Goal: Transaction & Acquisition: Purchase product/service

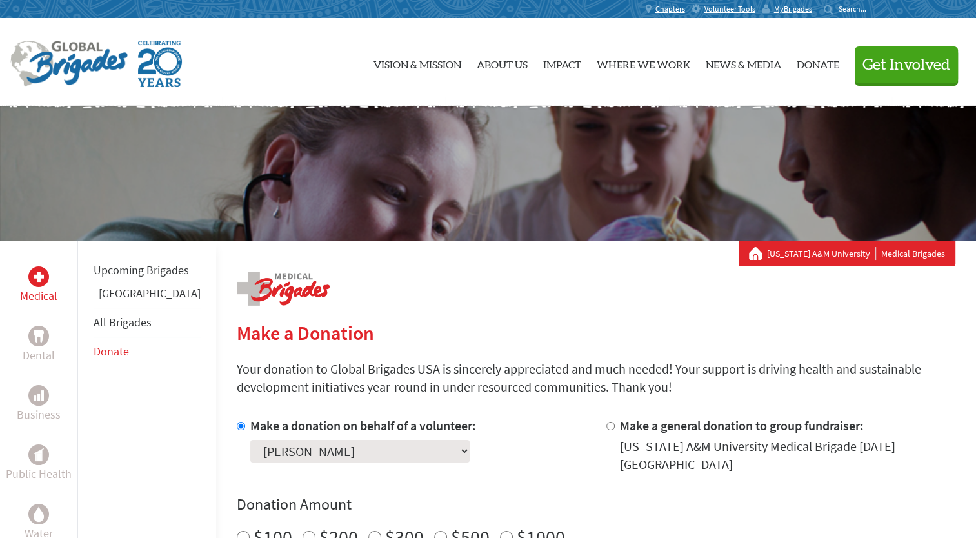
scroll to position [89, 0]
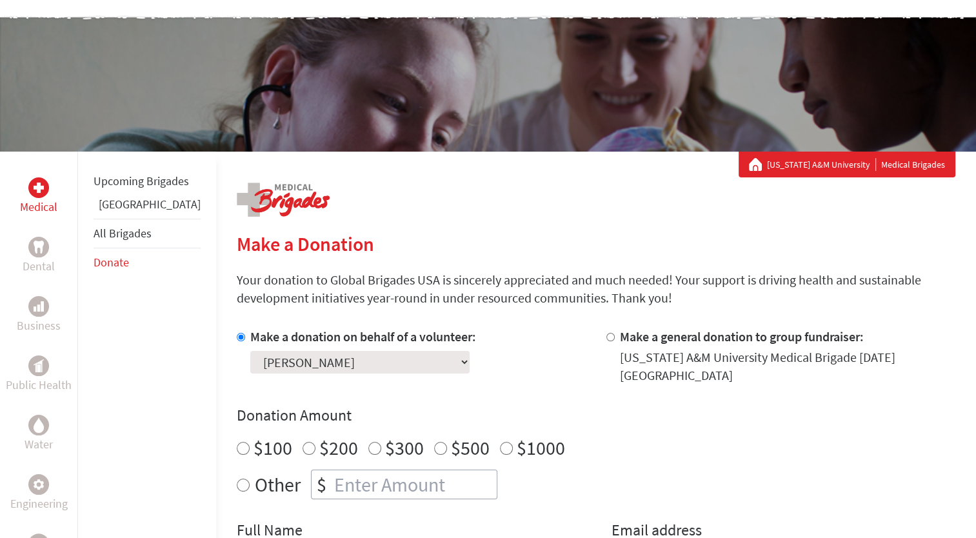
radio input "true"
click at [363, 478] on input "number" at bounding box center [414, 484] width 165 height 28
type input "250"
click at [409, 390] on div "Make a donation on behalf of a volunteer: Select a volunteer... Aby [PERSON_NAM…" at bounding box center [596, 457] width 719 height 258
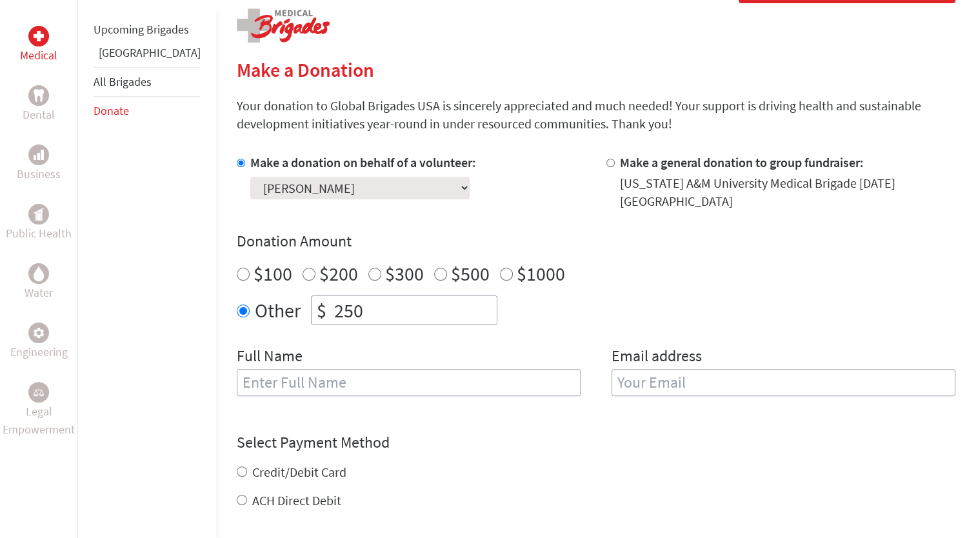
scroll to position [271, 0]
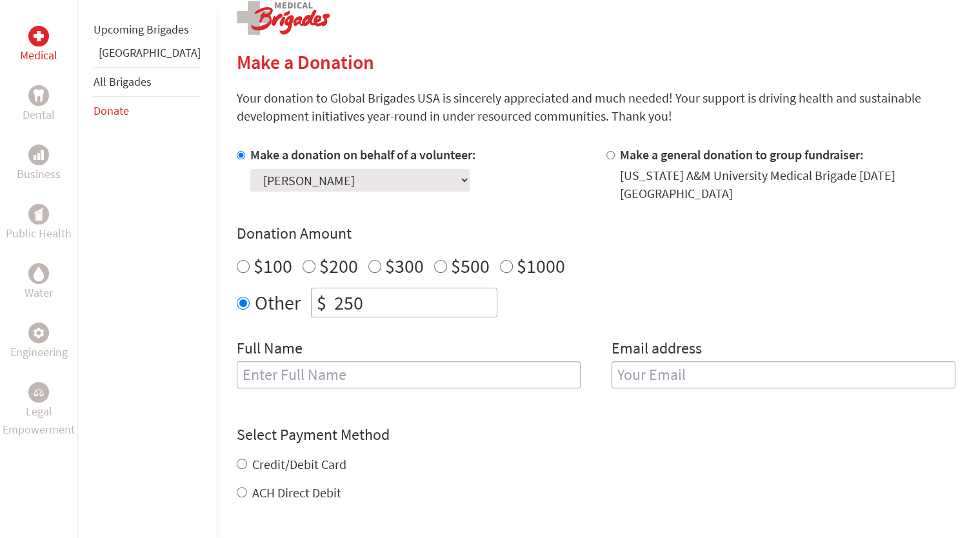
click at [339, 361] on input "text" at bounding box center [409, 374] width 344 height 27
type input "[PERSON_NAME]"
type input "[EMAIL_ADDRESS][DOMAIN_NAME]"
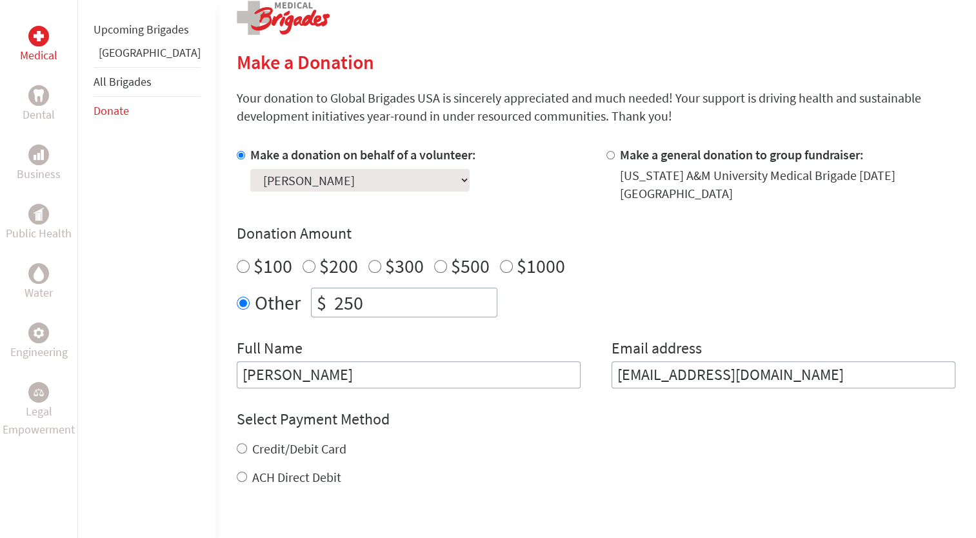
drag, startPoint x: 725, startPoint y: 369, endPoint x: 547, endPoint y: 377, distance: 178.3
click at [547, 377] on div "Full Name [PERSON_NAME] Email address [EMAIL_ADDRESS][DOMAIN_NAME]" at bounding box center [596, 363] width 719 height 50
type input "[EMAIL_ADDRESS][DOMAIN_NAME]"
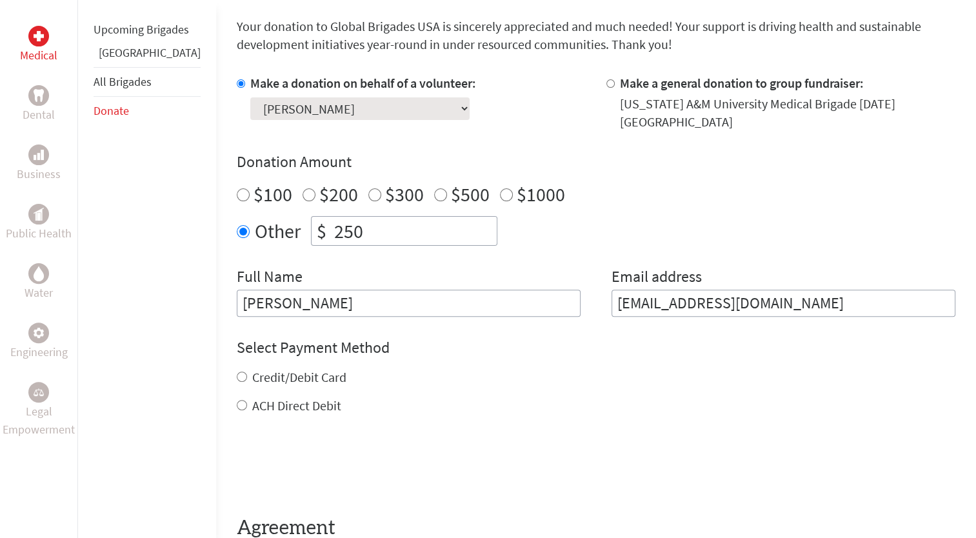
scroll to position [343, 0]
click at [237, 399] on input "ACH Direct Debit" at bounding box center [242, 404] width 10 height 10
radio input "true"
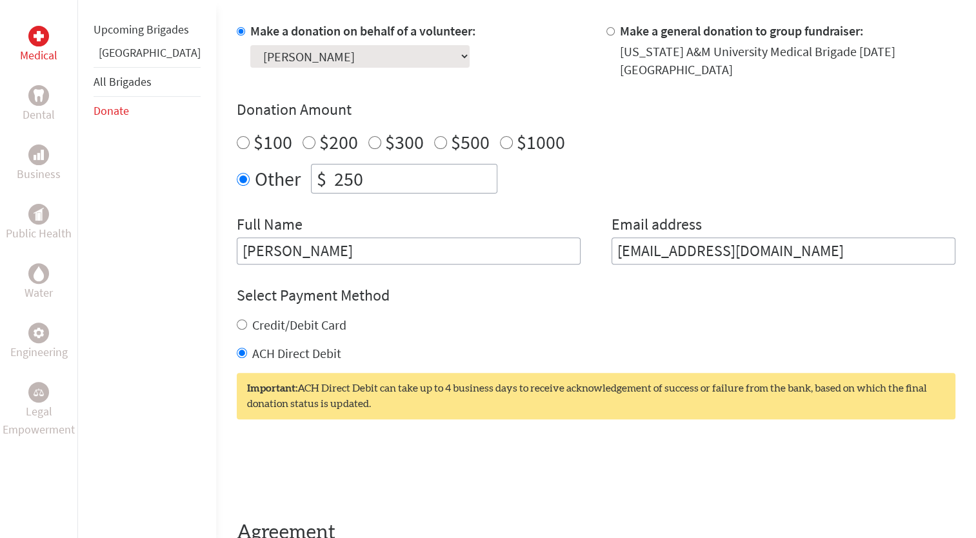
scroll to position [583, 0]
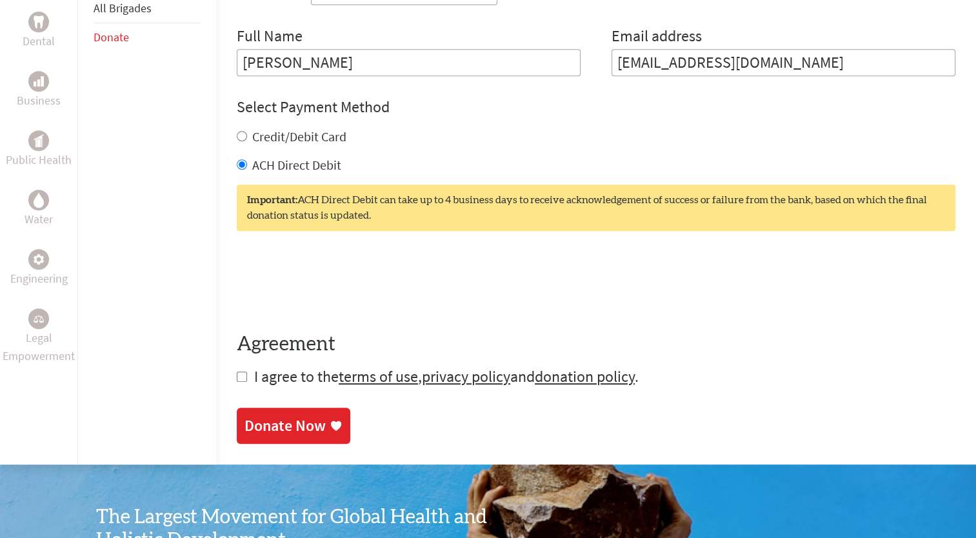
click at [237, 370] on form "Make a donation on behalf of a volunteer: Select a volunteer... Aby Hudsonpilla…" at bounding box center [596, 111] width 719 height 554
click at [237, 372] on input "checkbox" at bounding box center [242, 377] width 10 height 10
checkbox input "true"
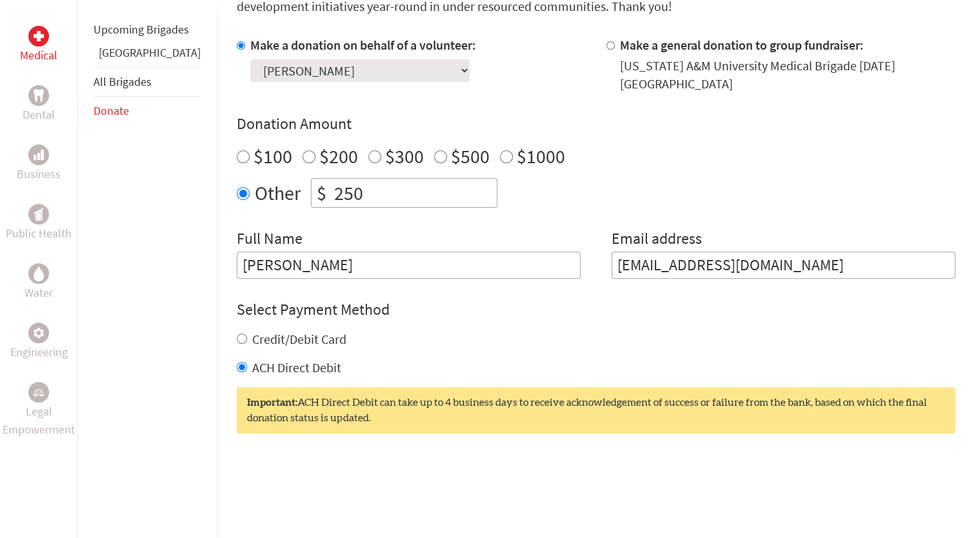
scroll to position [616, 0]
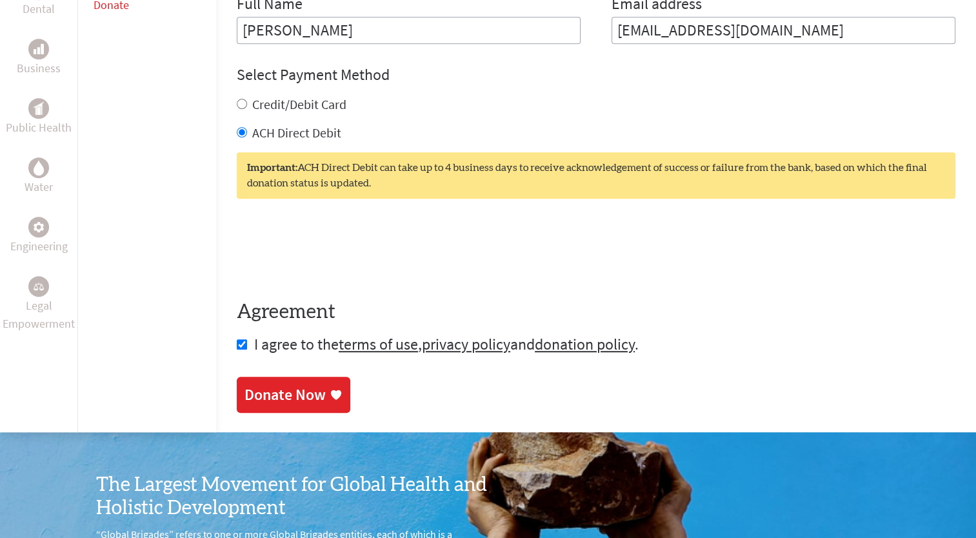
click at [279, 377] on link "Donate Now" at bounding box center [294, 395] width 114 height 36
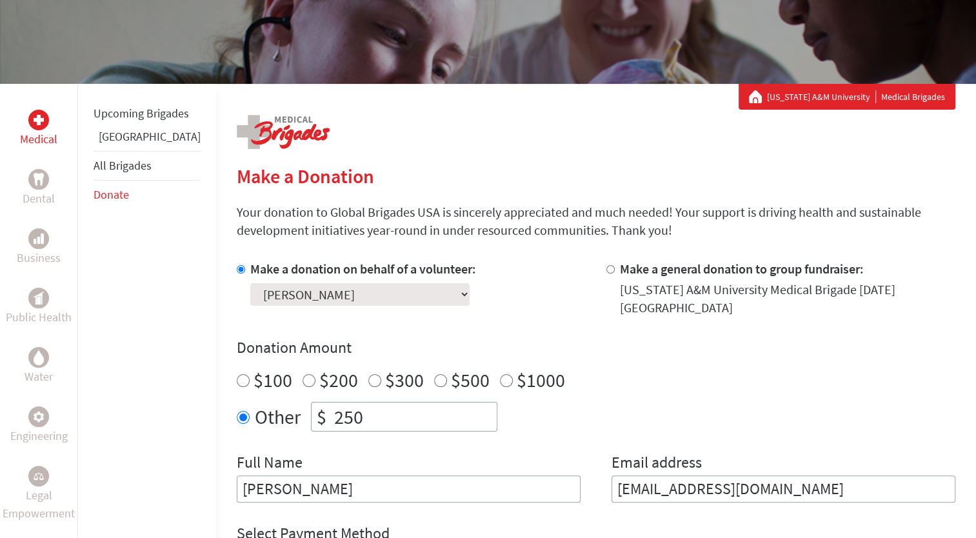
scroll to position [159, 0]
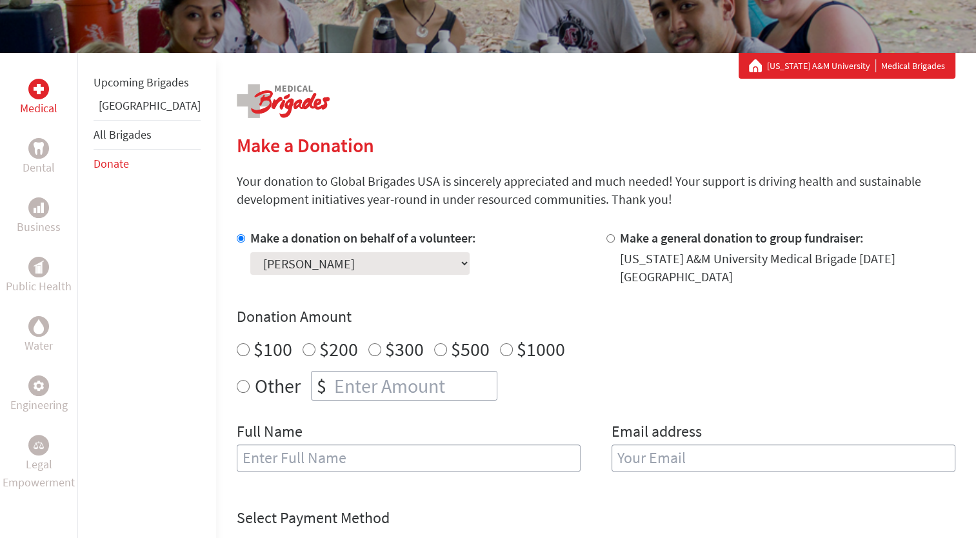
scroll to position [190, 0]
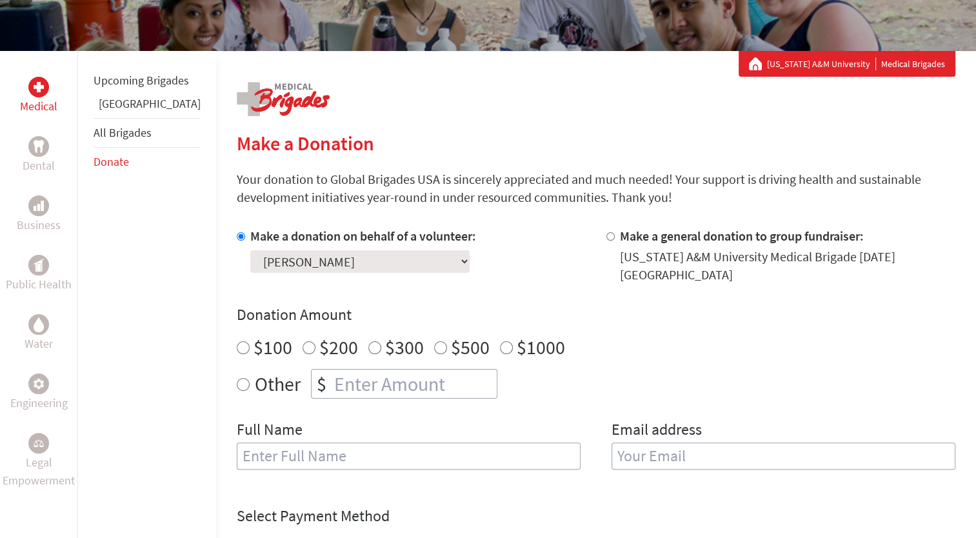
radio input "true"
click at [340, 377] on input "number" at bounding box center [414, 384] width 165 height 28
type input "250"
click at [289, 427] on div "Full Name" at bounding box center [409, 452] width 344 height 66
click at [288, 443] on input "text" at bounding box center [409, 456] width 344 height 27
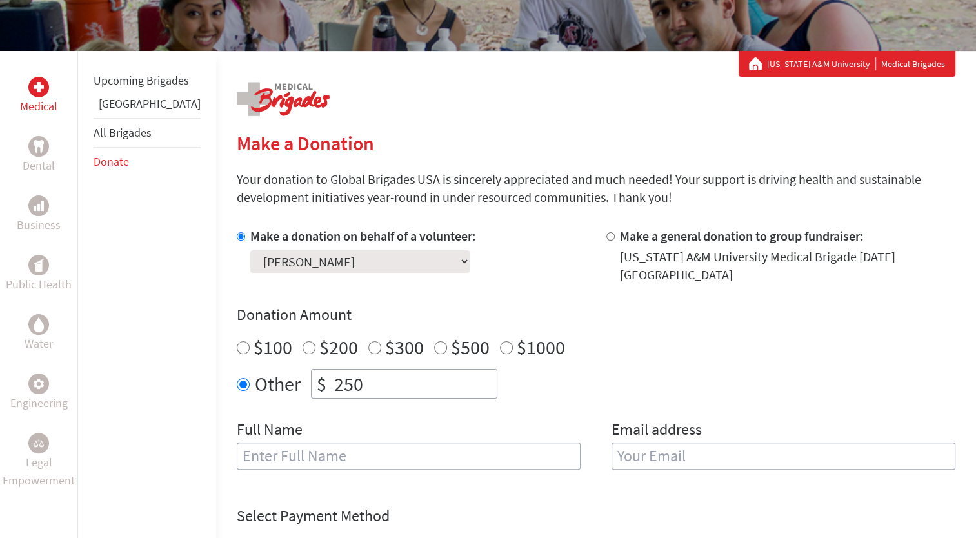
type input "[PERSON_NAME]"
type input "[EMAIL_ADDRESS][DOMAIN_NAME]"
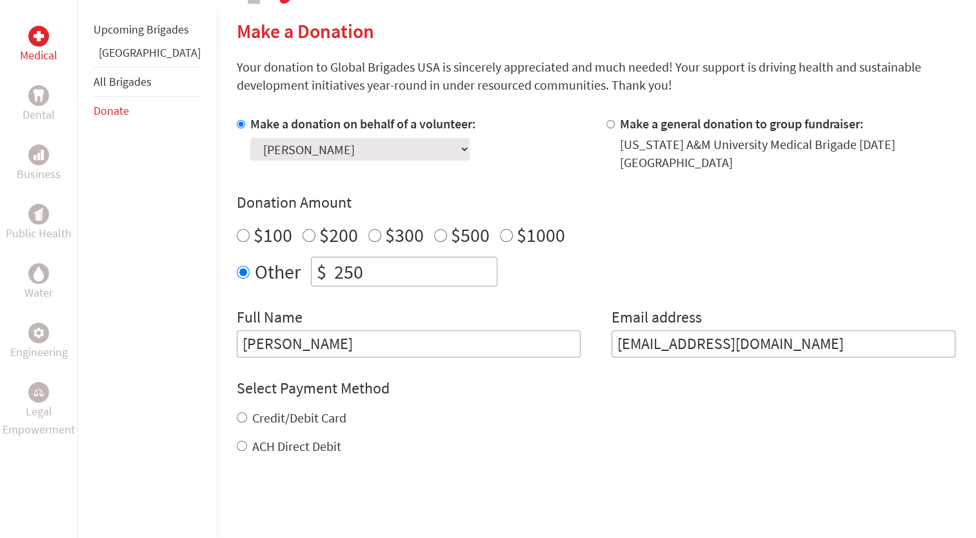
scroll to position [345, 0]
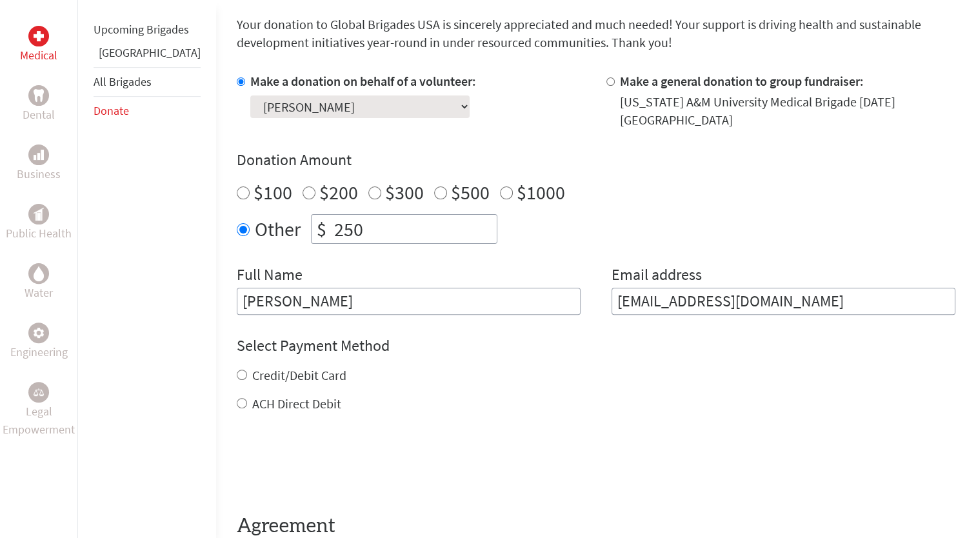
click at [237, 370] on input "Credit/Debit Card" at bounding box center [242, 375] width 10 height 10
radio input "true"
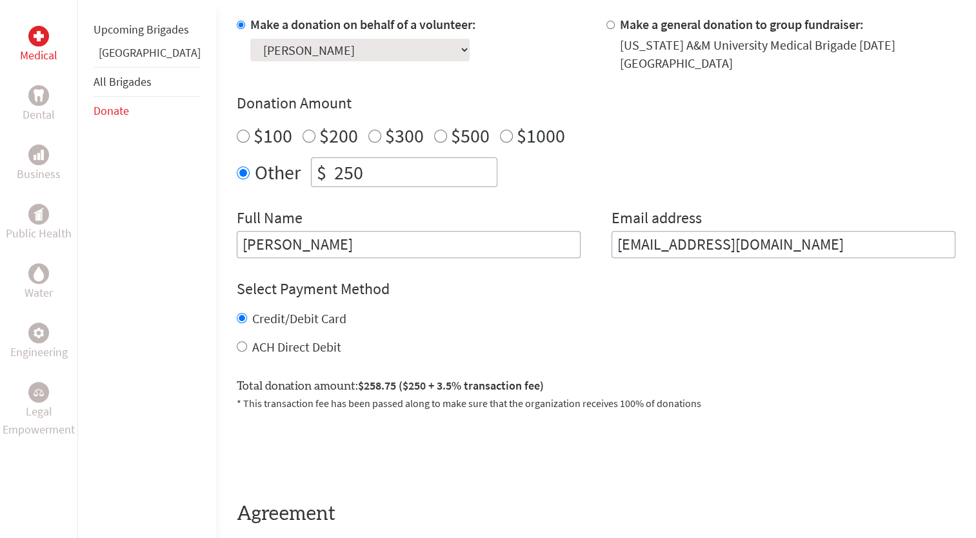
scroll to position [403, 0]
click at [237, 340] on input "ACH Direct Debit" at bounding box center [242, 345] width 10 height 10
radio input "true"
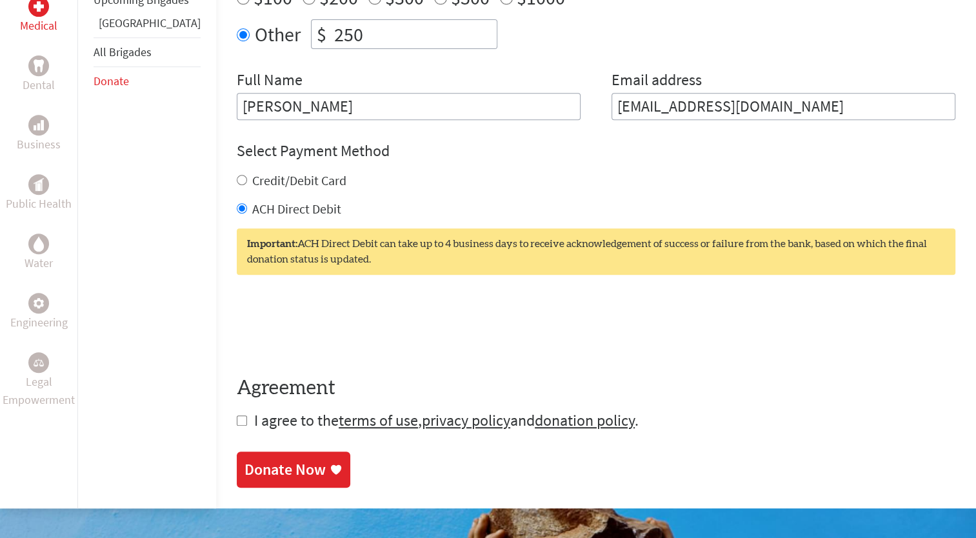
scroll to position [542, 0]
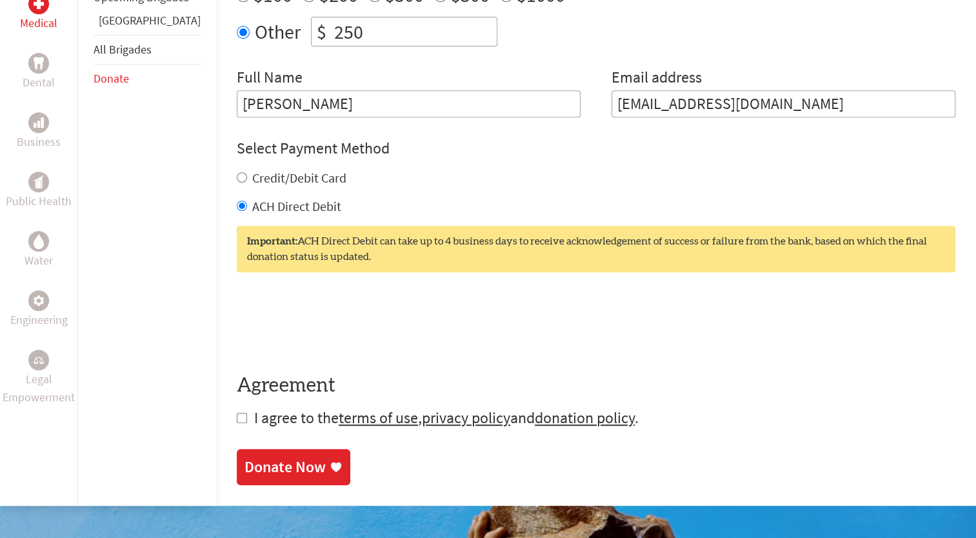
click at [237, 413] on input "checkbox" at bounding box center [242, 418] width 10 height 10
checkbox input "true"
click at [237, 172] on input "Credit/Debit Card" at bounding box center [242, 177] width 10 height 10
radio input "true"
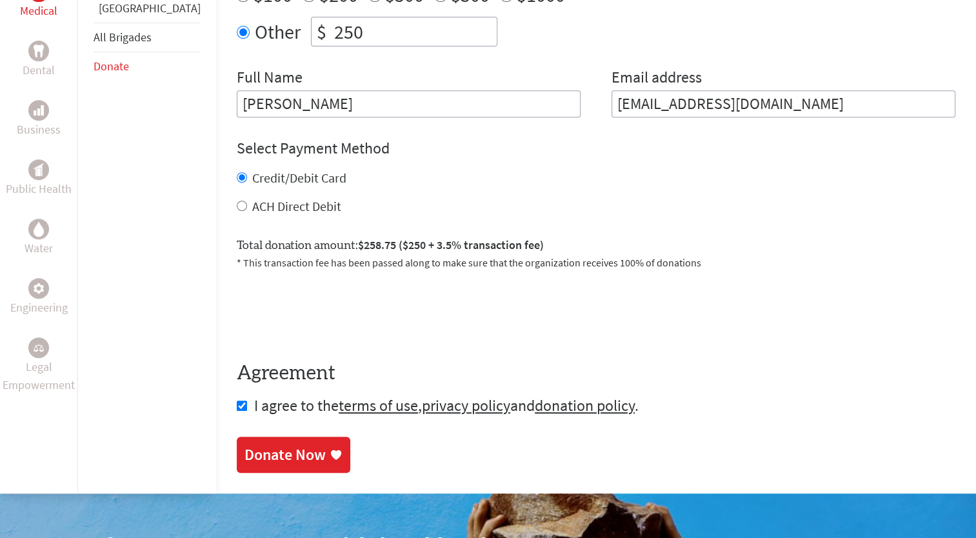
click at [237, 197] on div "ACH Direct Debit" at bounding box center [596, 206] width 719 height 18
click at [237, 200] on div "ACH Direct Debit" at bounding box center [596, 206] width 719 height 18
click at [237, 201] on input "ACH Direct Debit" at bounding box center [242, 206] width 10 height 10
radio input "true"
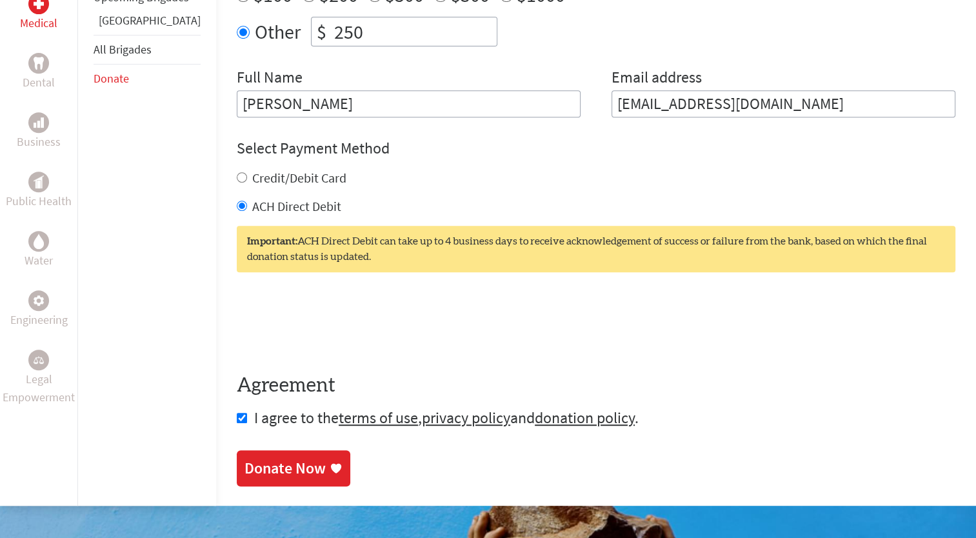
click at [248, 470] on link "Donate Now" at bounding box center [294, 468] width 114 height 36
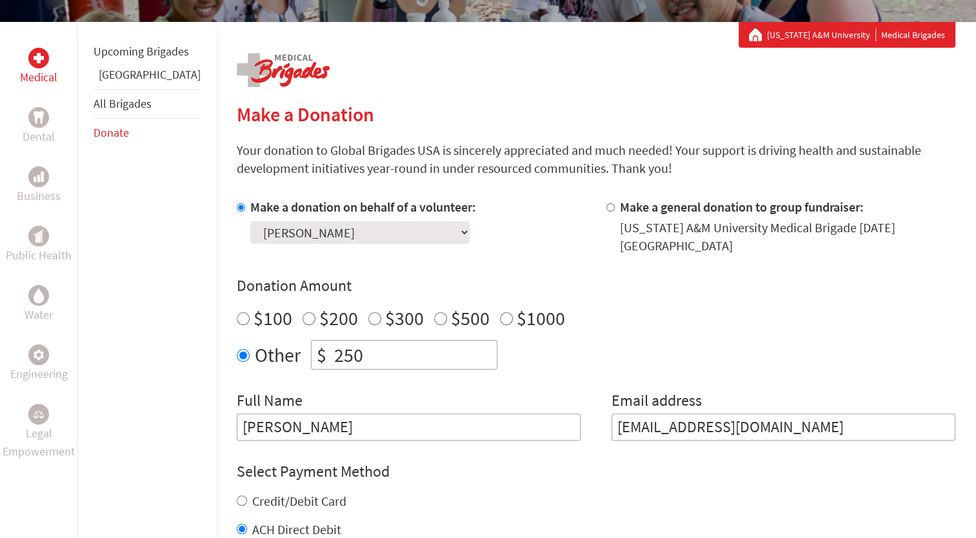
scroll to position [417, 0]
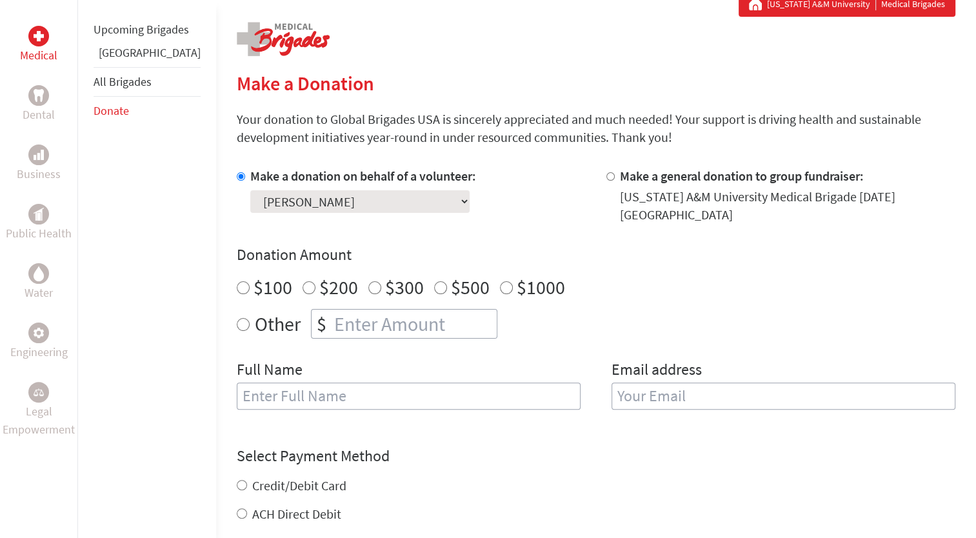
scroll to position [252, 0]
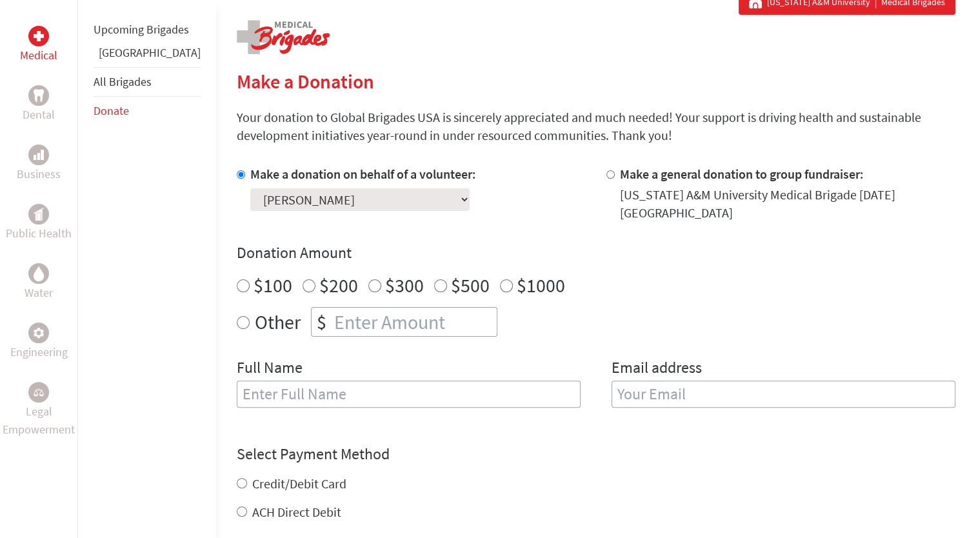
radio input "true"
click at [361, 308] on input "number" at bounding box center [414, 322] width 165 height 28
type input "250"
click at [266, 384] on input "text" at bounding box center [409, 394] width 344 height 27
type input "[PERSON_NAME]"
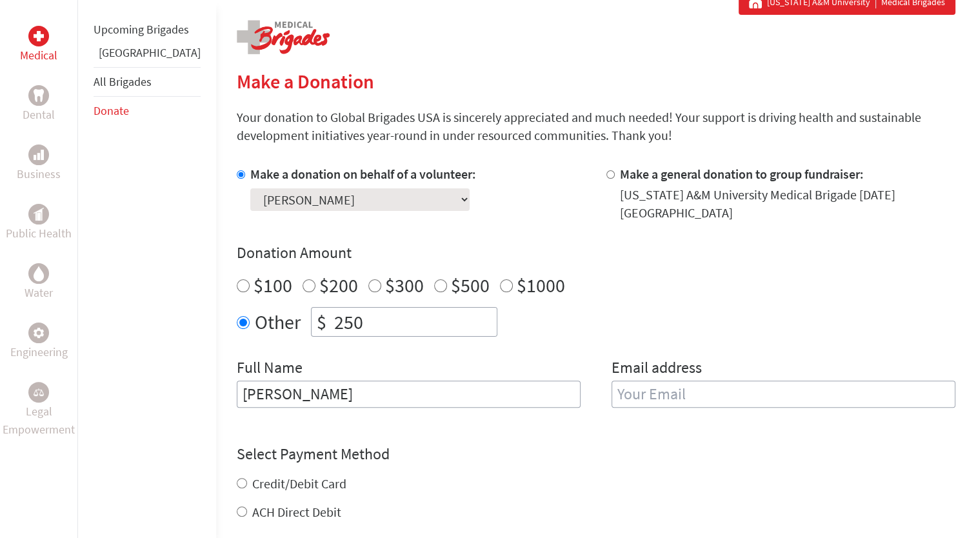
type input "[EMAIL_ADDRESS][DOMAIN_NAME]"
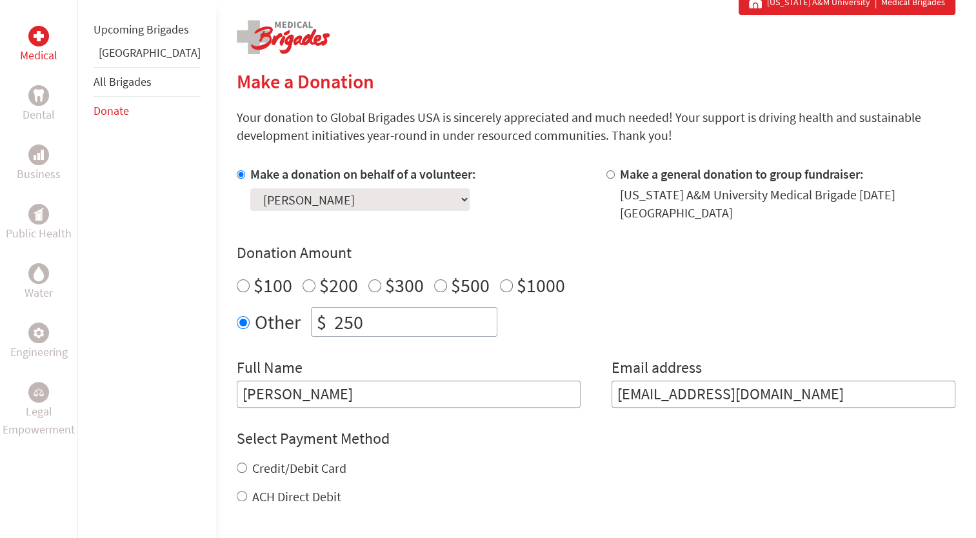
scroll to position [353, 0]
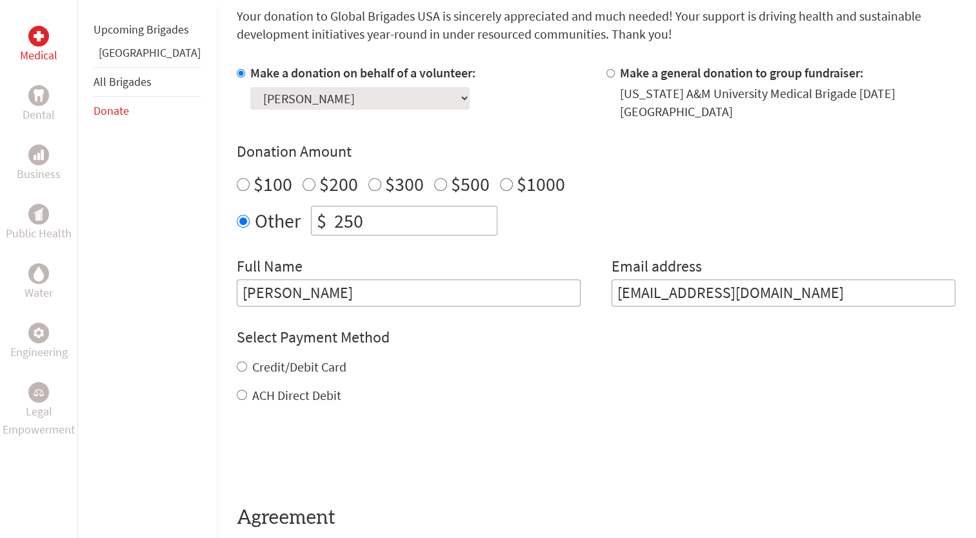
click at [252, 359] on label "Credit/Debit Card" at bounding box center [299, 367] width 94 height 16
click at [237, 361] on input "Credit/Debit Card" at bounding box center [242, 366] width 10 height 10
radio input "true"
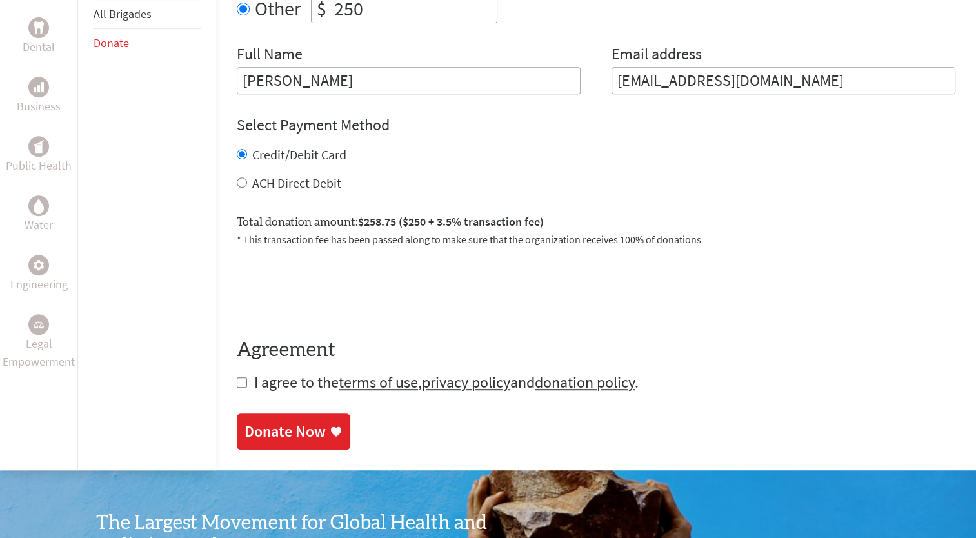
scroll to position [588, 0]
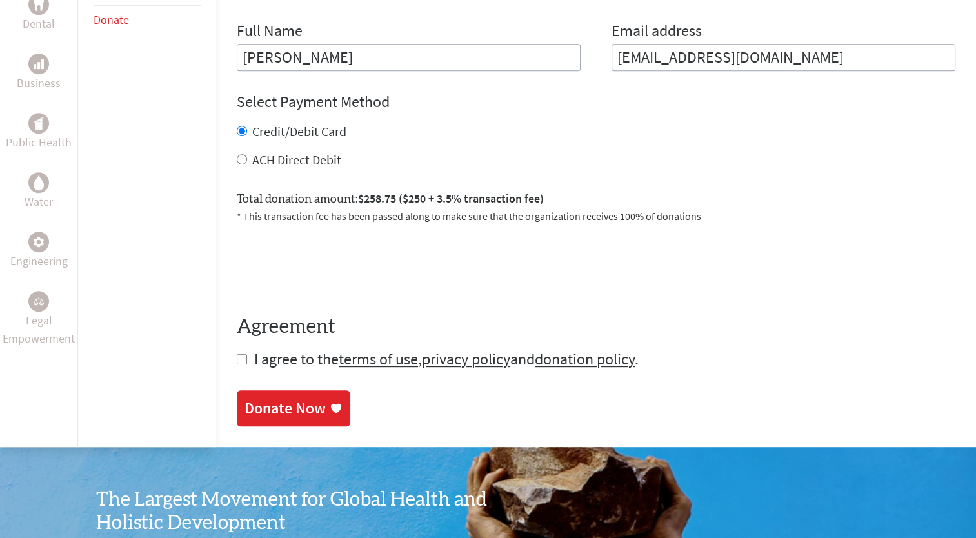
click at [237, 354] on input "checkbox" at bounding box center [242, 359] width 10 height 10
checkbox input "true"
click at [245, 399] on div "Donate Now" at bounding box center [285, 409] width 81 height 21
